Goal: Task Accomplishment & Management: Manage account settings

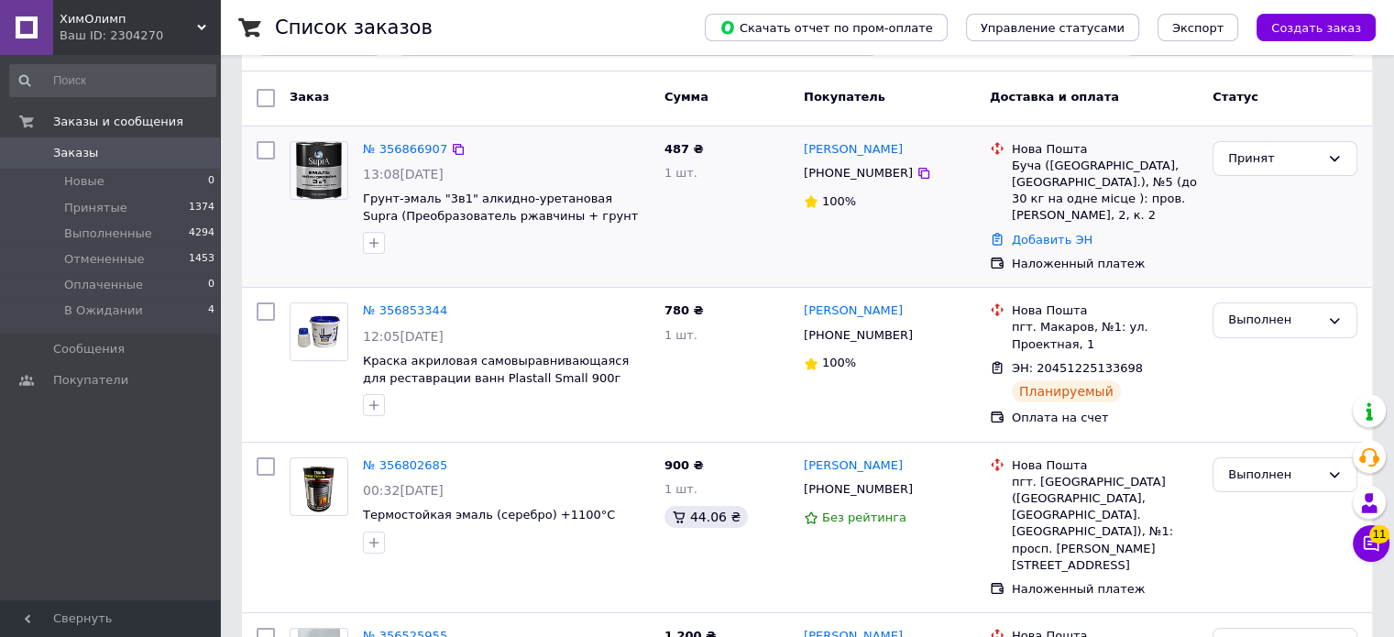
scroll to position [183, 0]
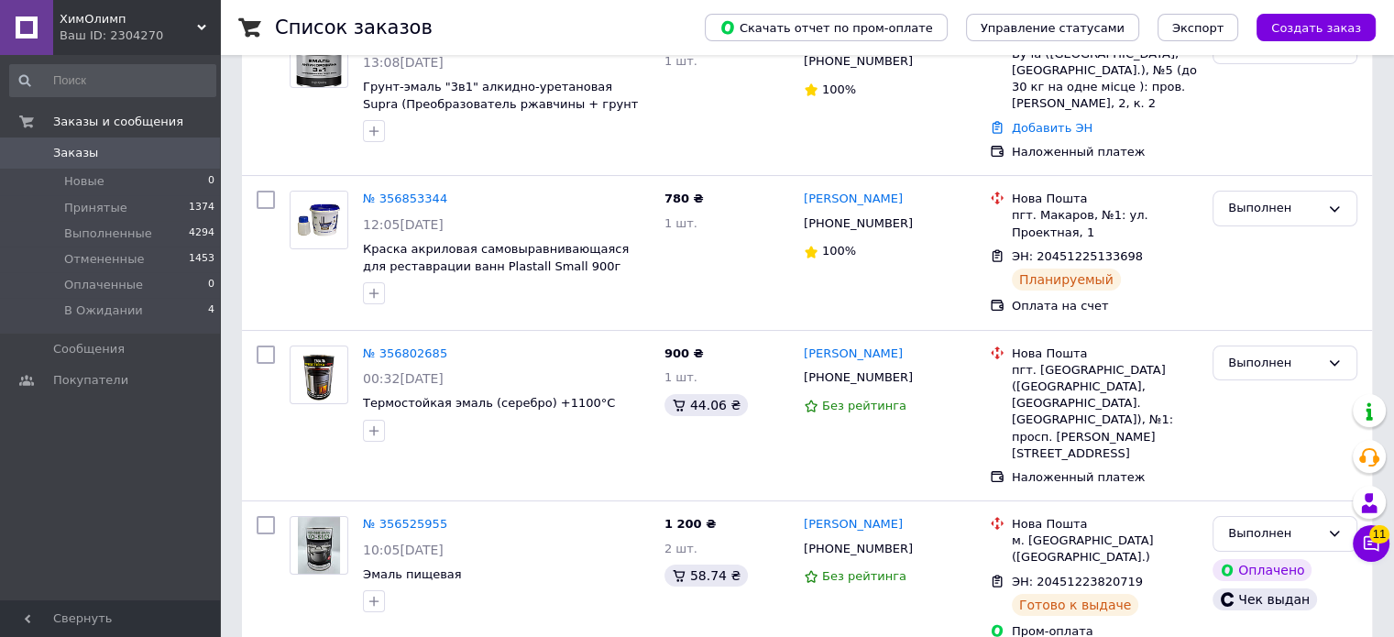
click at [180, 32] on div "Ваш ID: 2304270" at bounding box center [140, 35] width 160 height 16
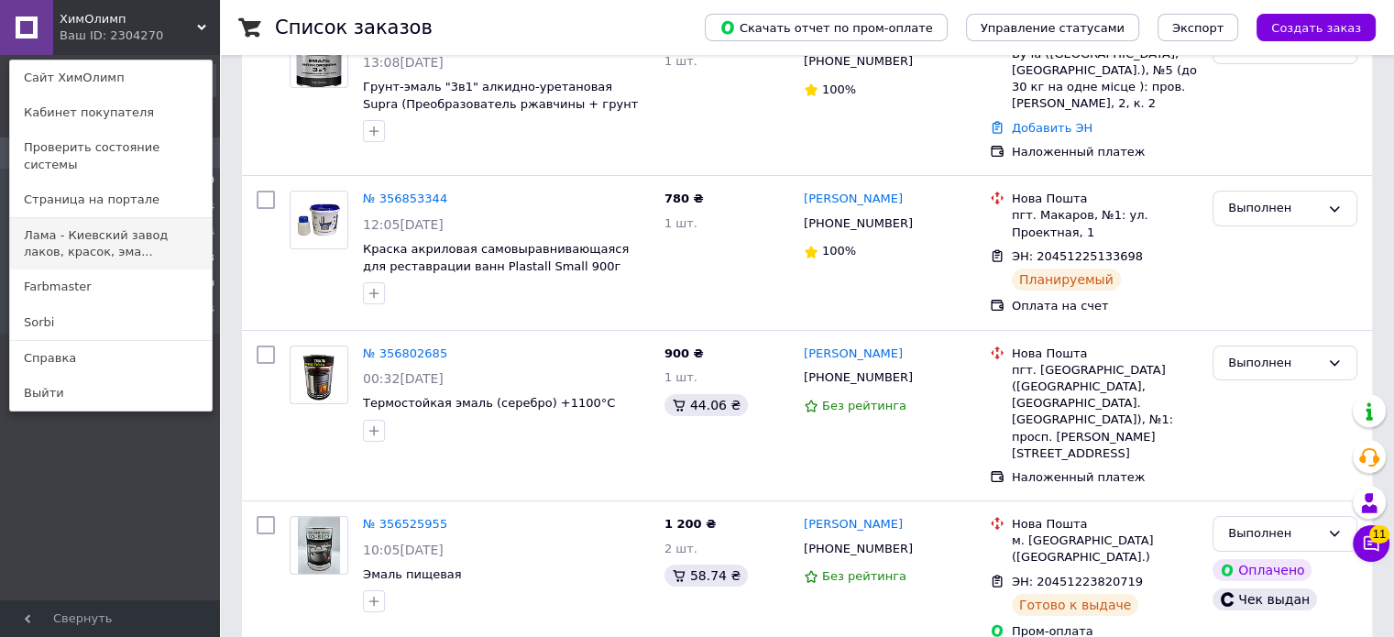
click at [136, 235] on link "Лама - Киевский завод лаков, красок, эма..." at bounding box center [111, 243] width 202 height 51
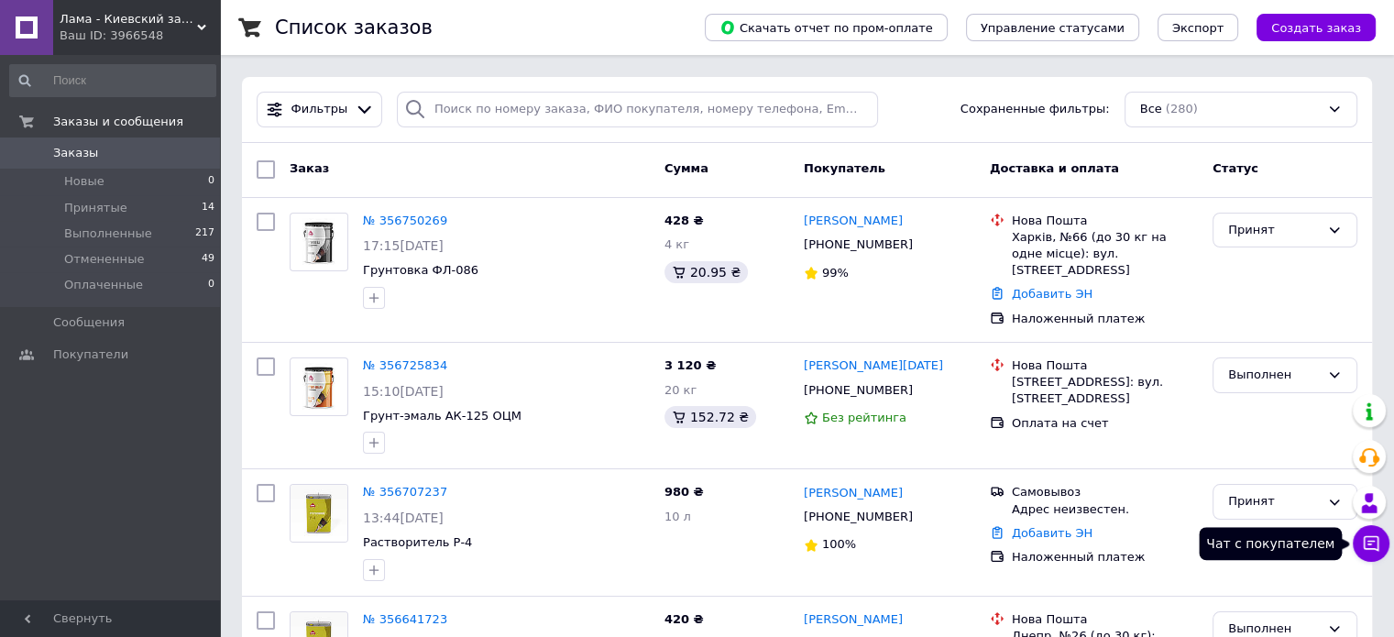
click at [1376, 545] on icon at bounding box center [1371, 543] width 18 height 18
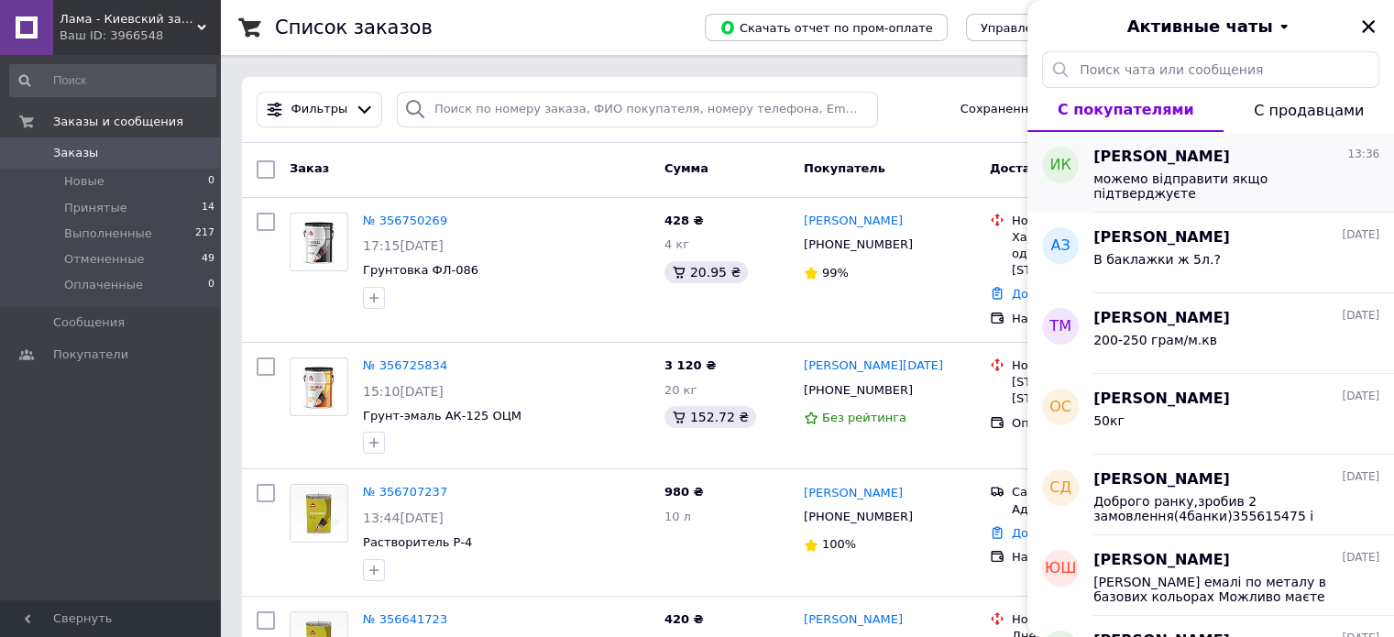
click at [1223, 182] on span "можемо відправити якщо підтверджуєте" at bounding box center [1223, 185] width 260 height 29
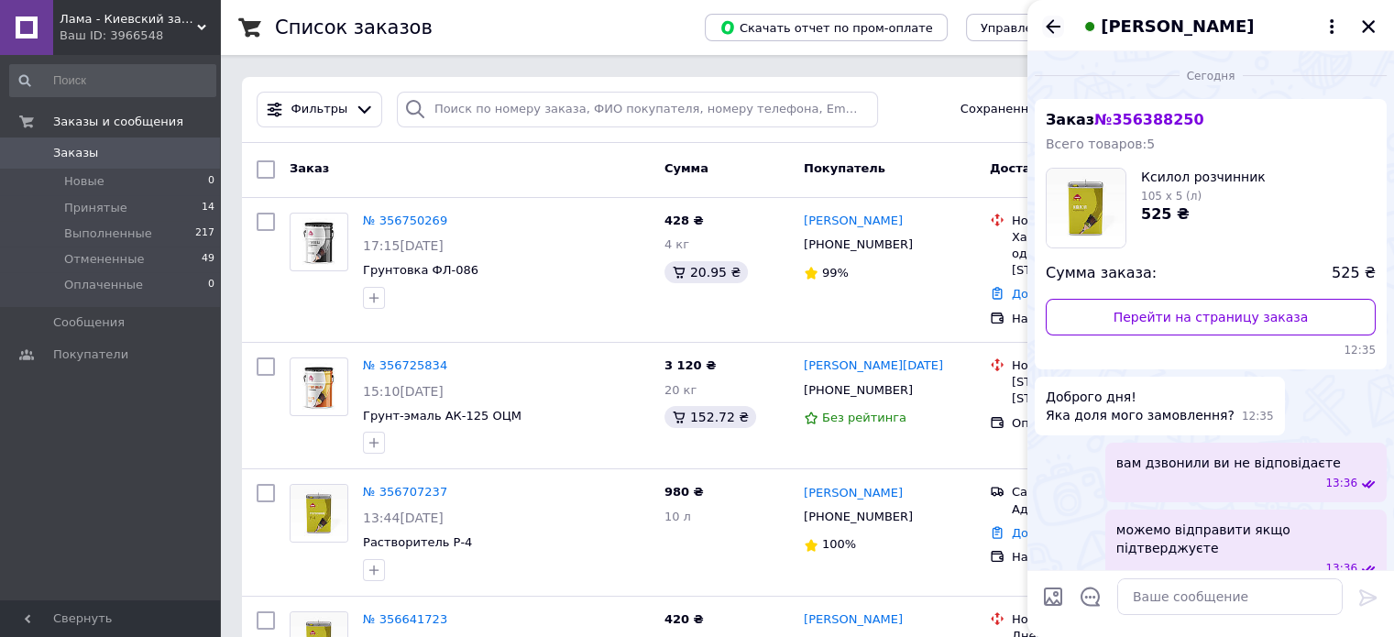
click at [1050, 28] on icon "Назад" at bounding box center [1053, 27] width 22 height 22
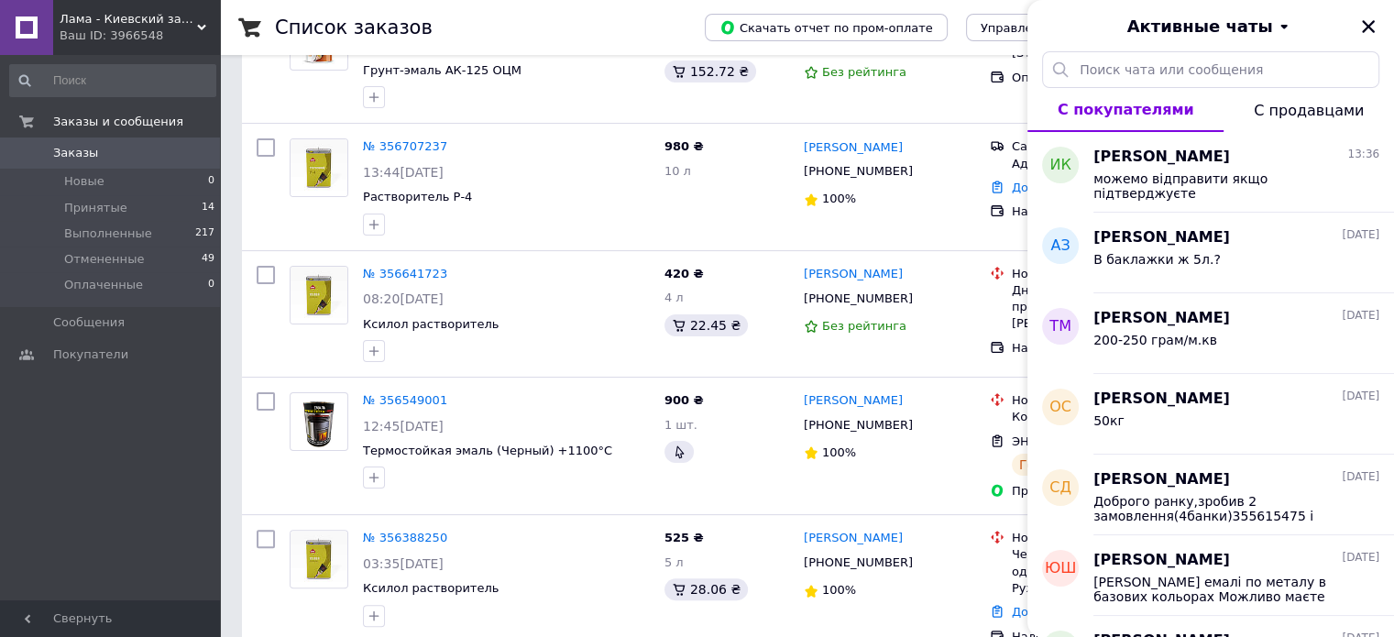
scroll to position [458, 0]
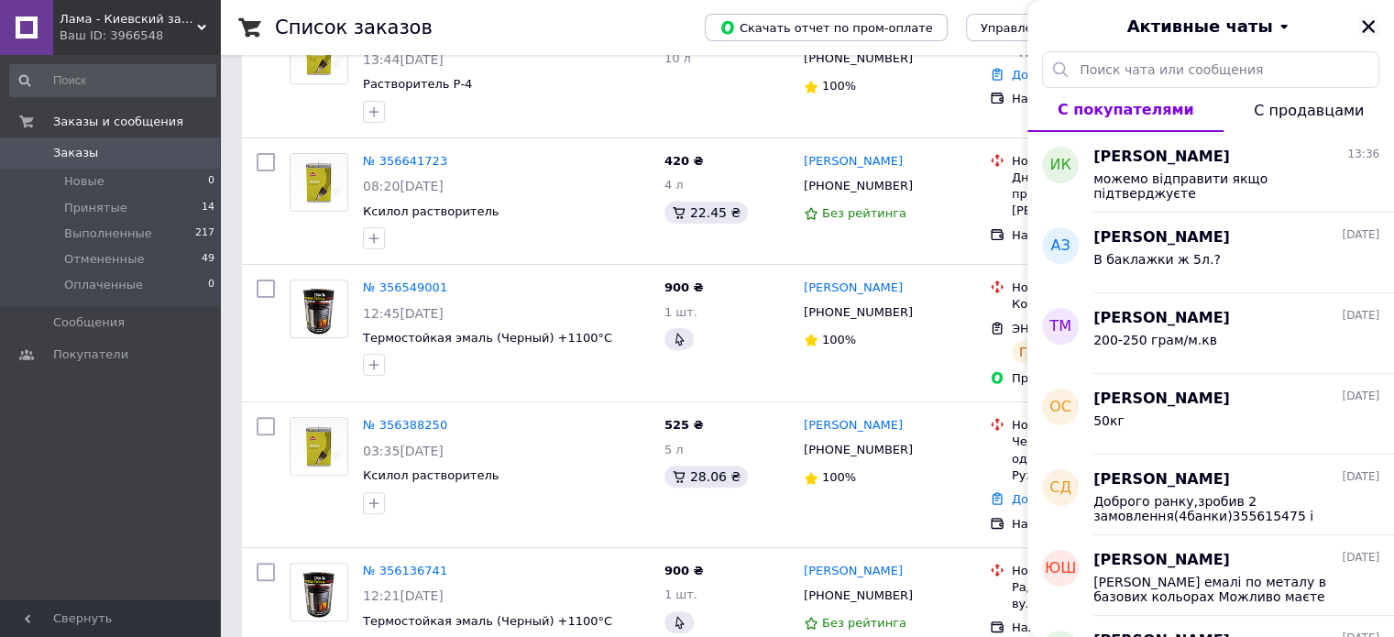
click at [1374, 28] on icon "Закрыть" at bounding box center [1368, 26] width 16 height 16
